Goal: Task Accomplishment & Management: Complete application form

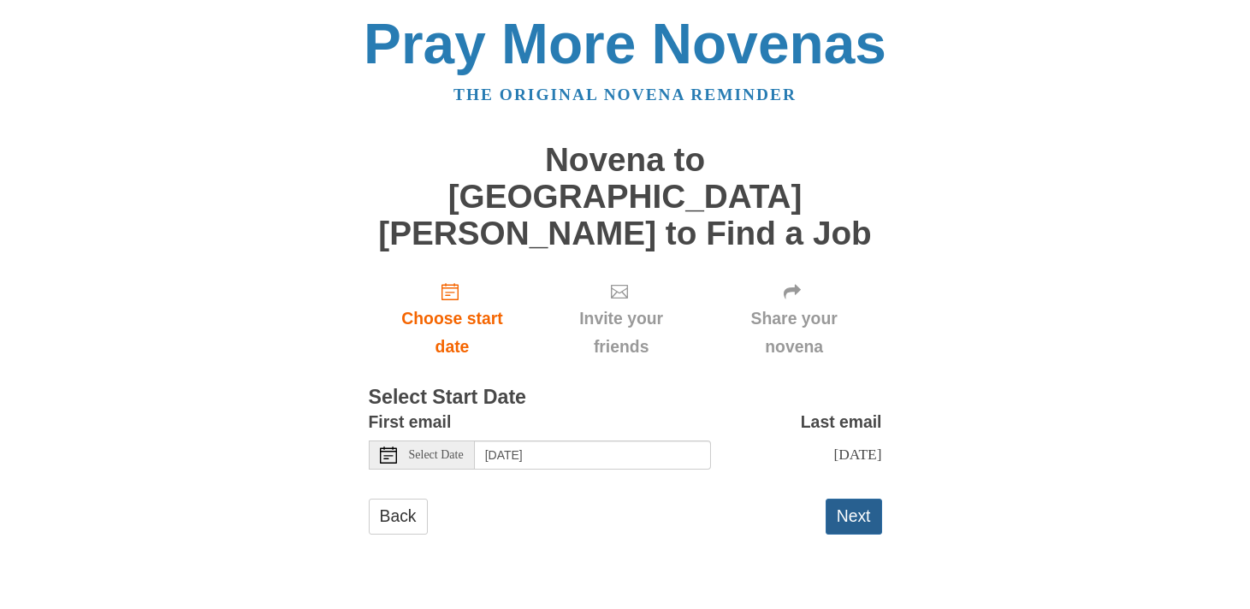
click at [868, 499] on button "Next" at bounding box center [853, 516] width 56 height 35
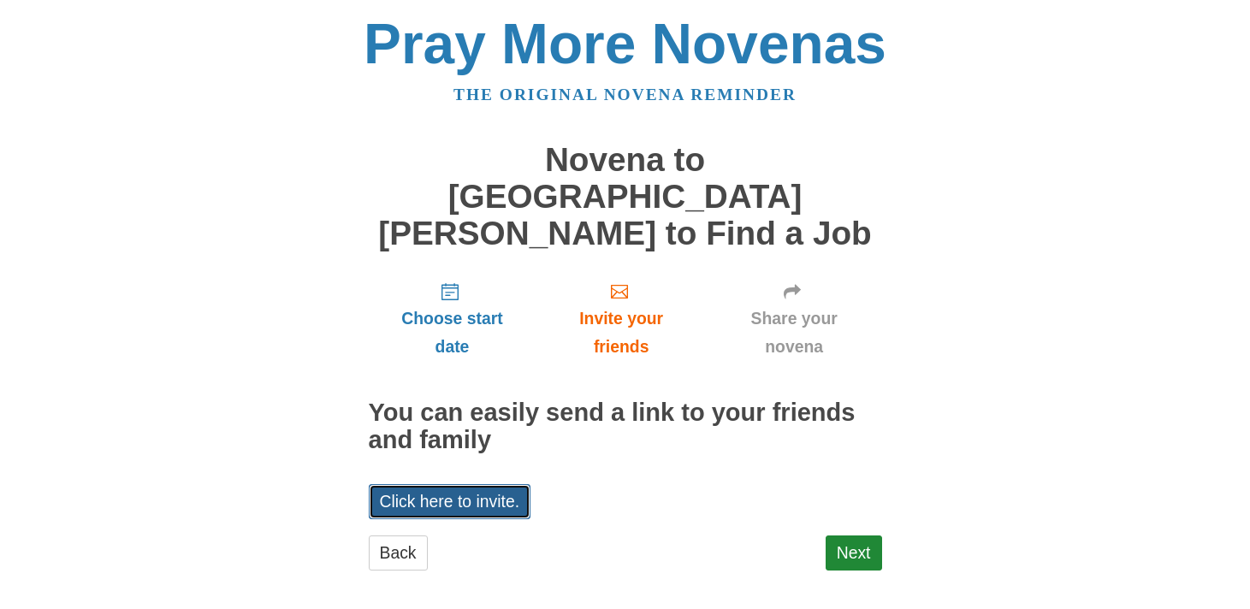
click at [511, 484] on link "Click here to invite." at bounding box center [450, 501] width 163 height 35
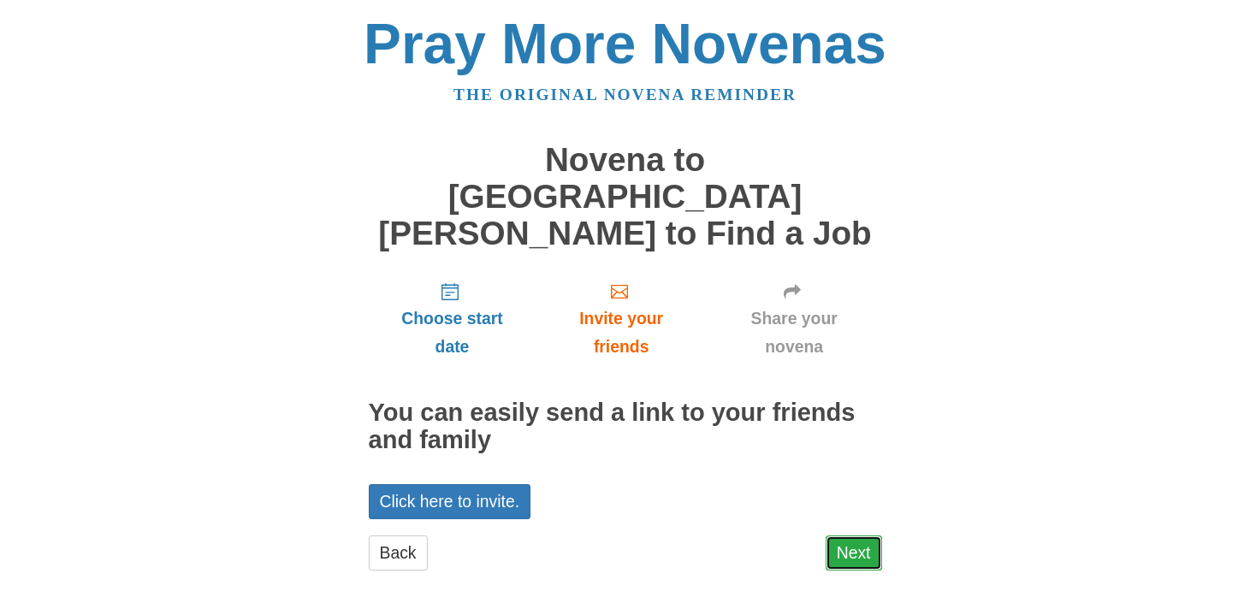
click at [854, 535] on link "Next" at bounding box center [853, 552] width 56 height 35
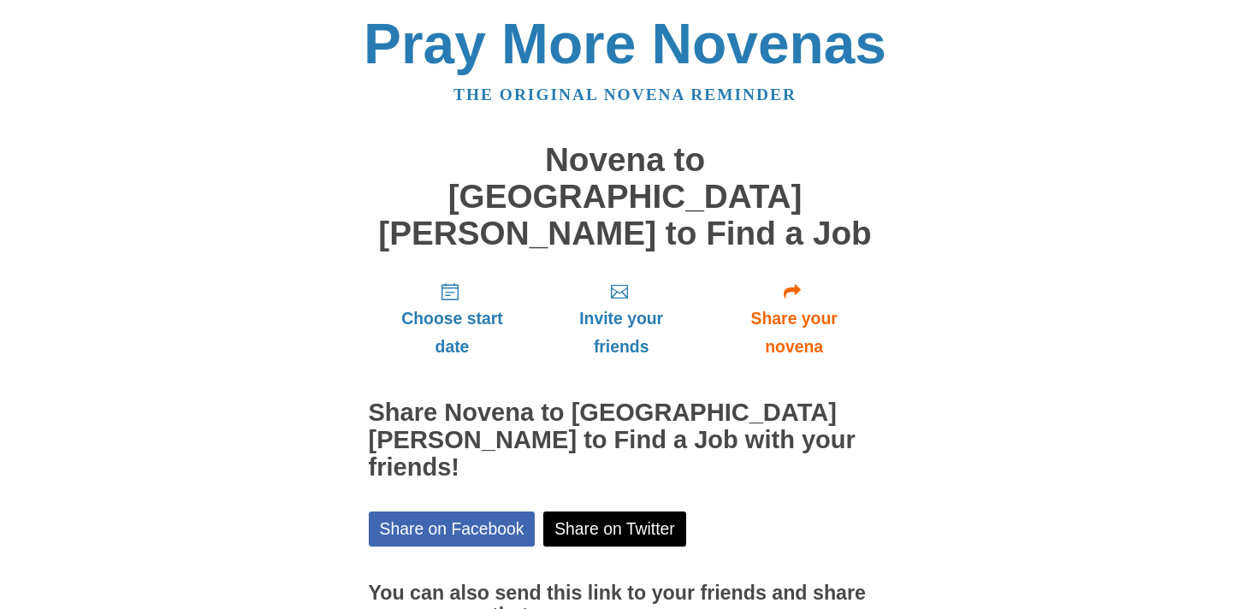
scroll to position [115, 0]
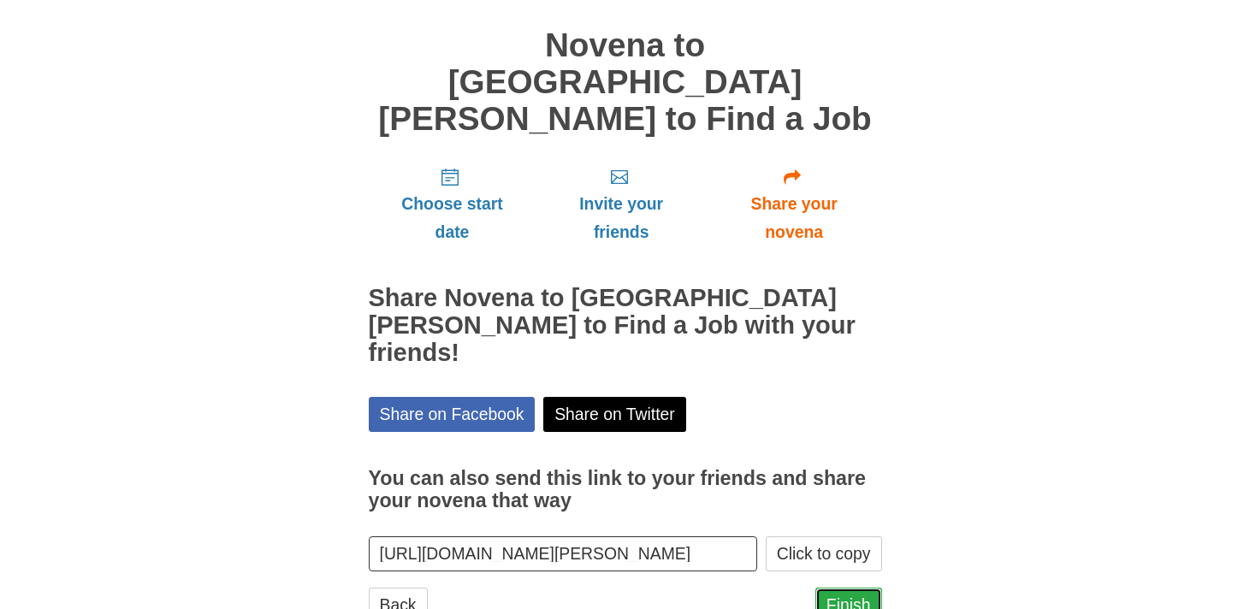
click at [838, 588] on link "Finish" at bounding box center [848, 605] width 67 height 35
